Goal: Task Accomplishment & Management: Complete application form

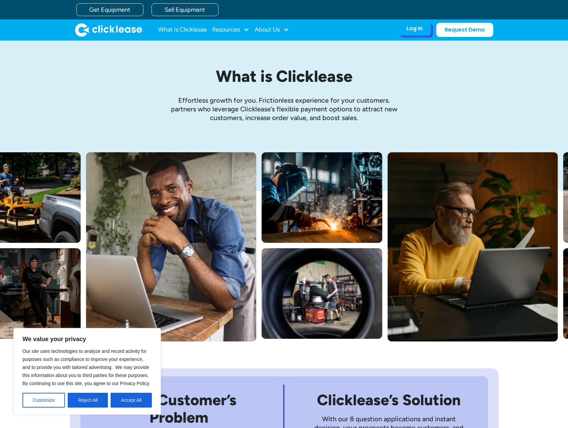
click at [422, 34] on div "Log In Account login I use Clicklease to get my equipment Partner Portal I offe…" at bounding box center [414, 28] width 33 height 14
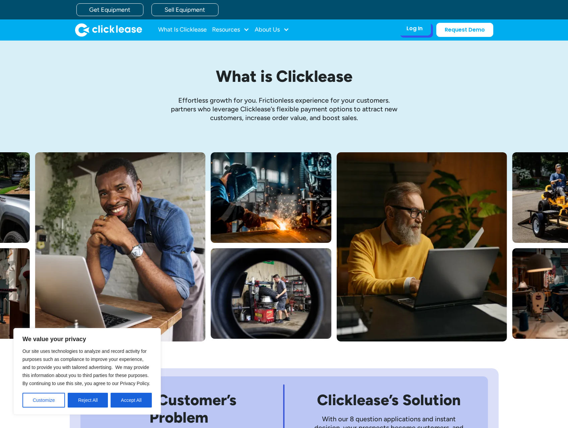
click at [413, 26] on div "Log In" at bounding box center [415, 28] width 16 height 7
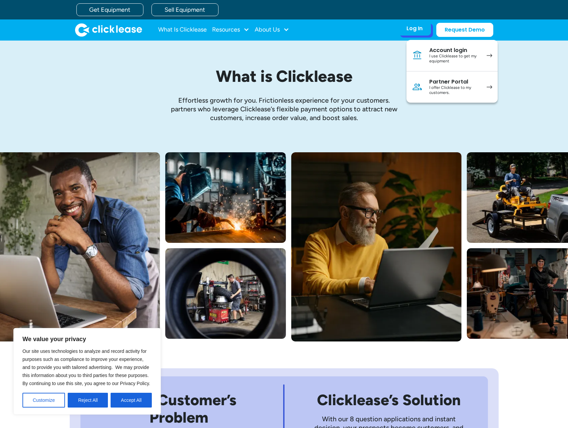
click at [460, 54] on div "I use Clicklease to get my equipment" at bounding box center [454, 59] width 51 height 10
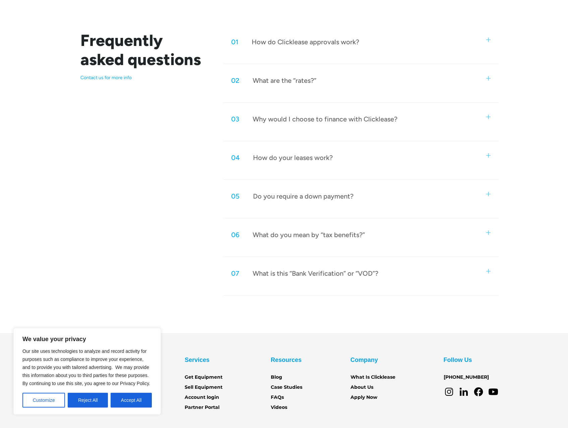
scroll to position [335, 0]
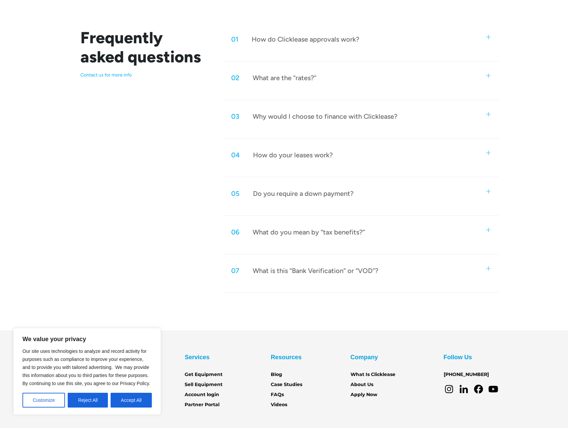
click at [397, 51] on div "01 How do Clicklease approvals work? Using our cutting-edge technology, we crea…" at bounding box center [360, 44] width 275 height 33
click at [490, 38] on img at bounding box center [488, 37] width 4 height 4
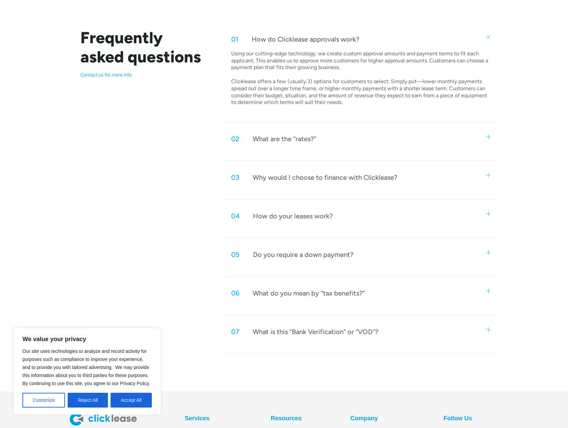
click at [490, 38] on img at bounding box center [488, 37] width 6 height 6
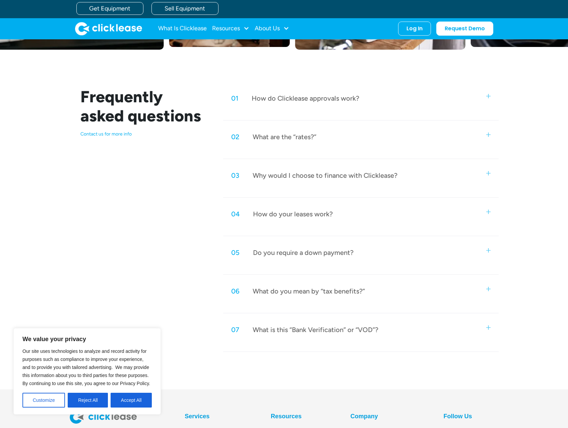
scroll to position [268, 0]
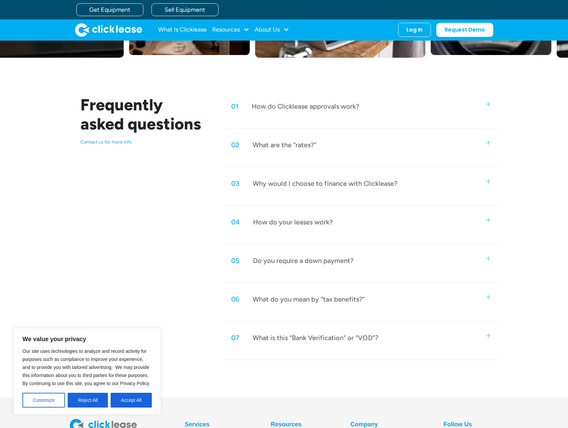
click at [487, 145] on div "02 What are the “rates?”" at bounding box center [360, 145] width 275 height 22
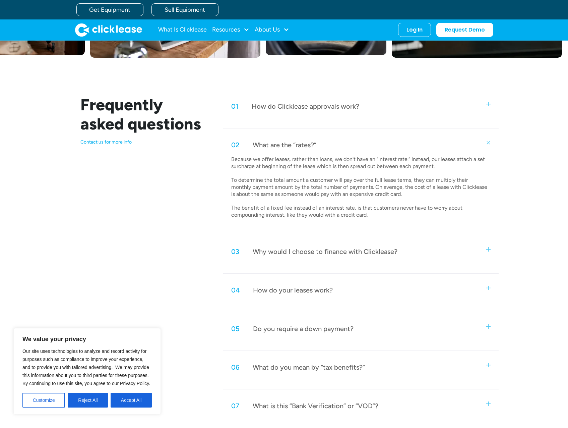
click at [486, 147] on div "02 What are the “rates?”" at bounding box center [360, 145] width 275 height 22
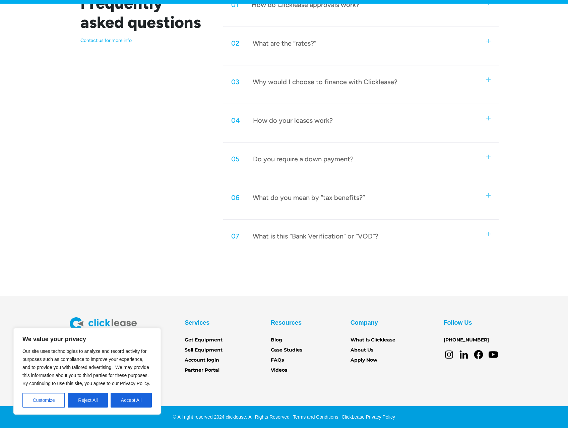
scroll to position [269, 0]
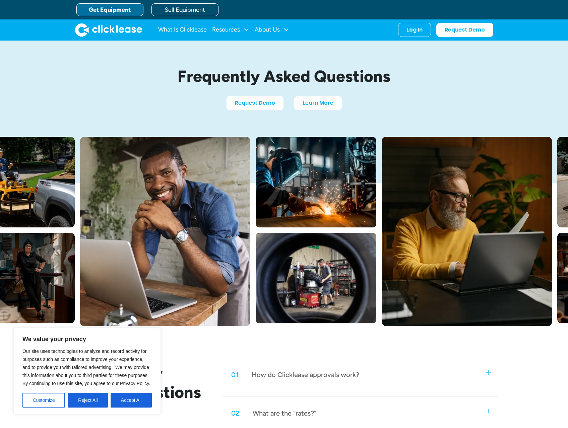
click at [120, 10] on link "Get Equipment" at bounding box center [109, 9] width 67 height 13
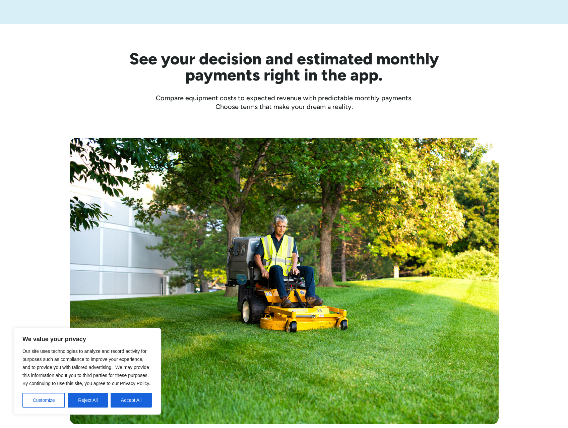
scroll to position [235, 0]
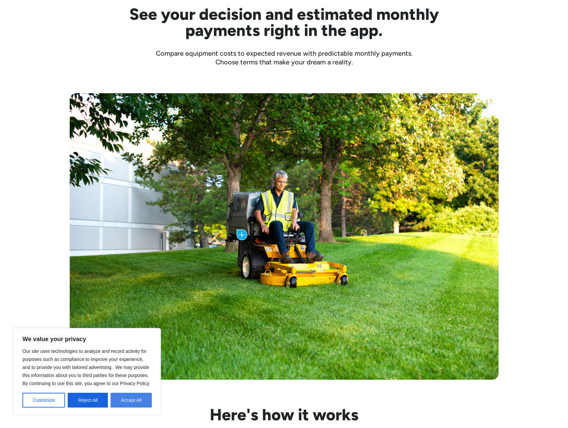
click at [135, 402] on button "Accept All" at bounding box center [131, 400] width 41 height 15
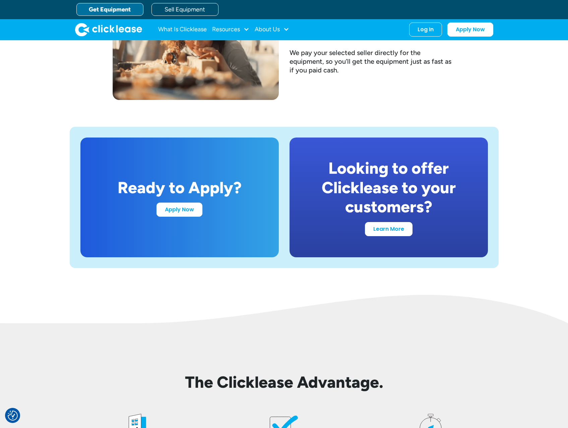
scroll to position [1207, 0]
click at [183, 214] on link "Apply Now" at bounding box center [180, 208] width 46 height 14
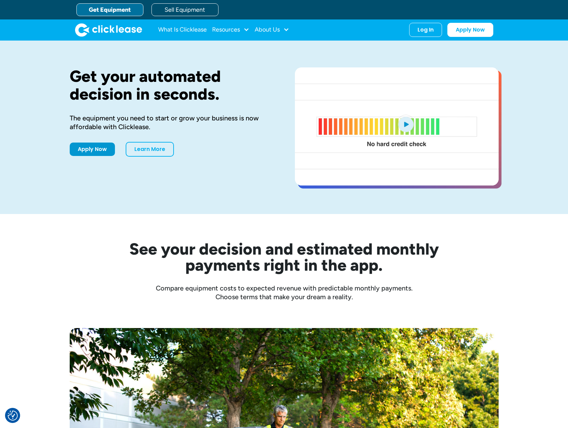
drag, startPoint x: 446, startPoint y: 287, endPoint x: 468, endPoint y: 119, distance: 168.9
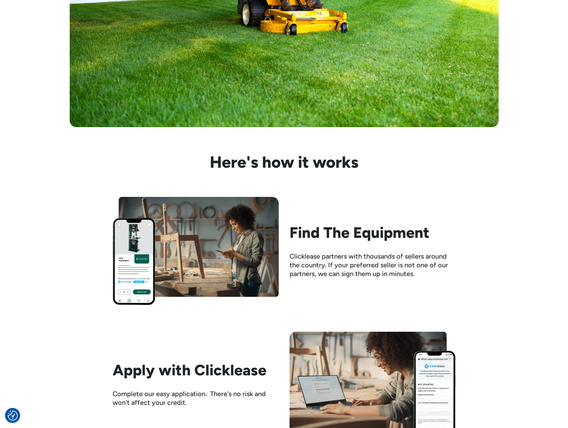
scroll to position [570, 0]
